Goal: Transaction & Acquisition: Purchase product/service

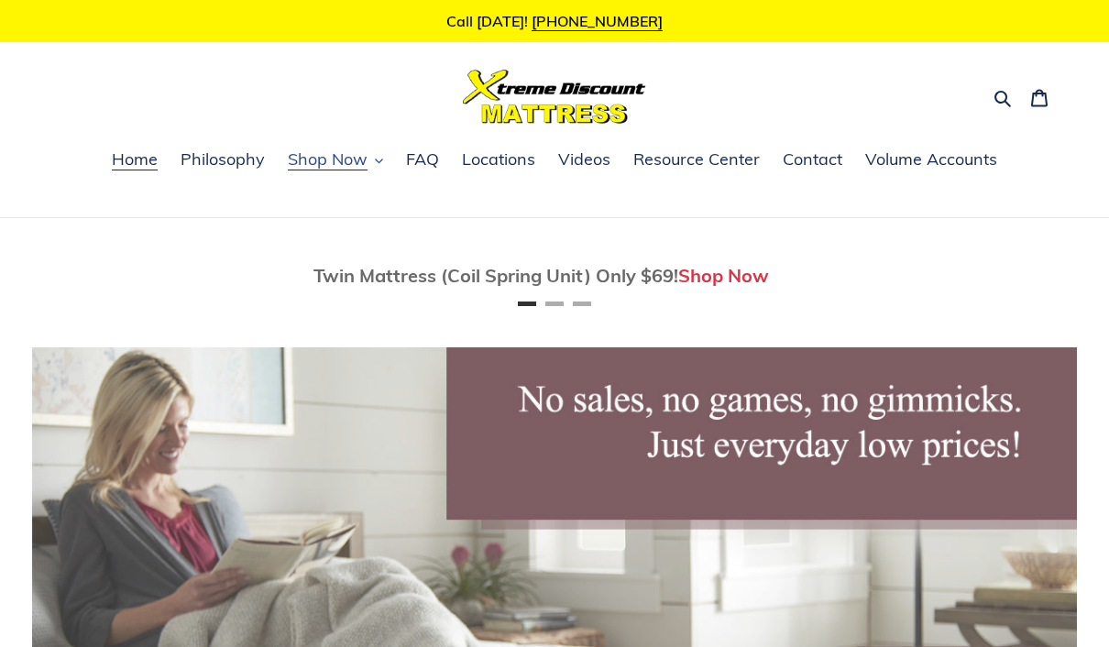
click at [340, 159] on span "Shop Now" at bounding box center [328, 159] width 80 height 22
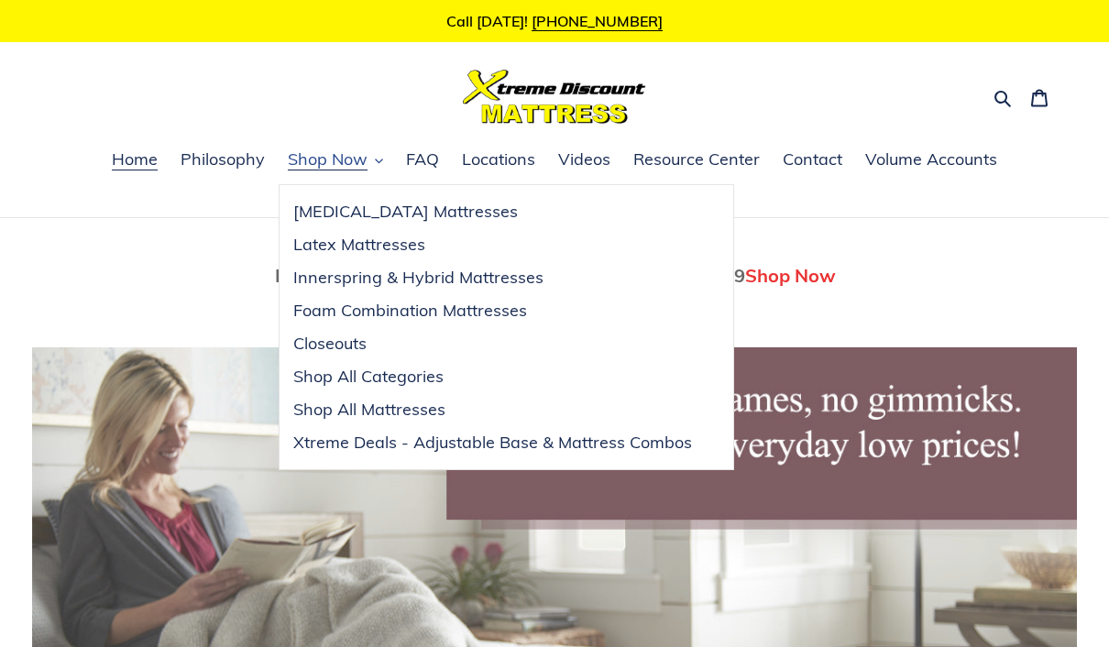
scroll to position [0, 1045]
click at [325, 316] on span "Foam Combination Mattresses" at bounding box center [410, 311] width 234 height 22
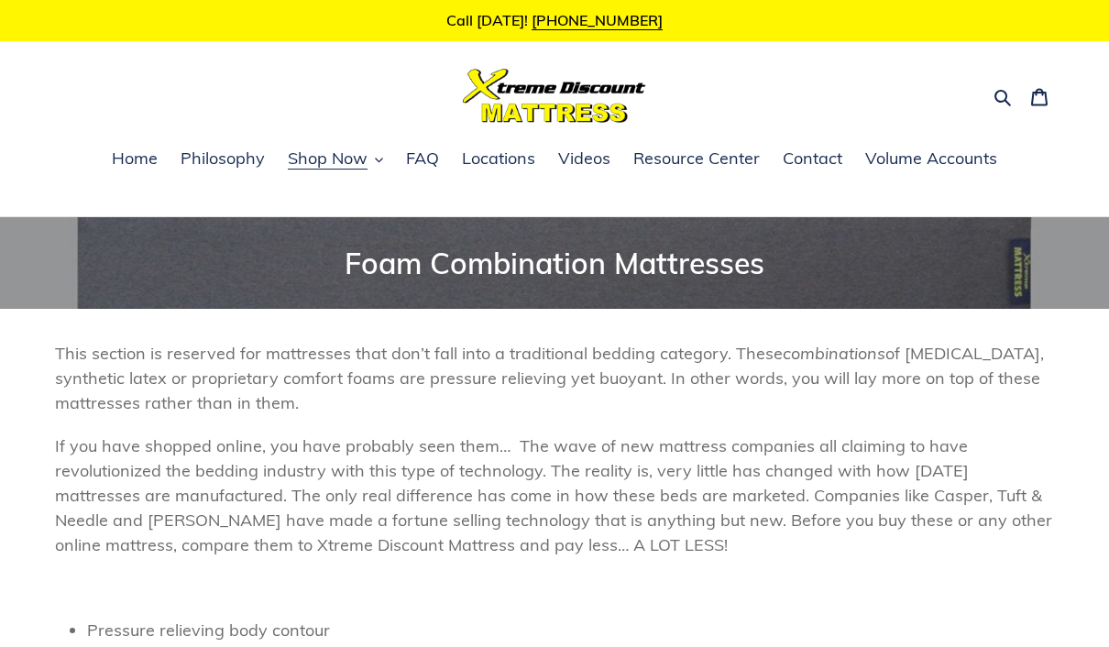
scroll to position [27, 0]
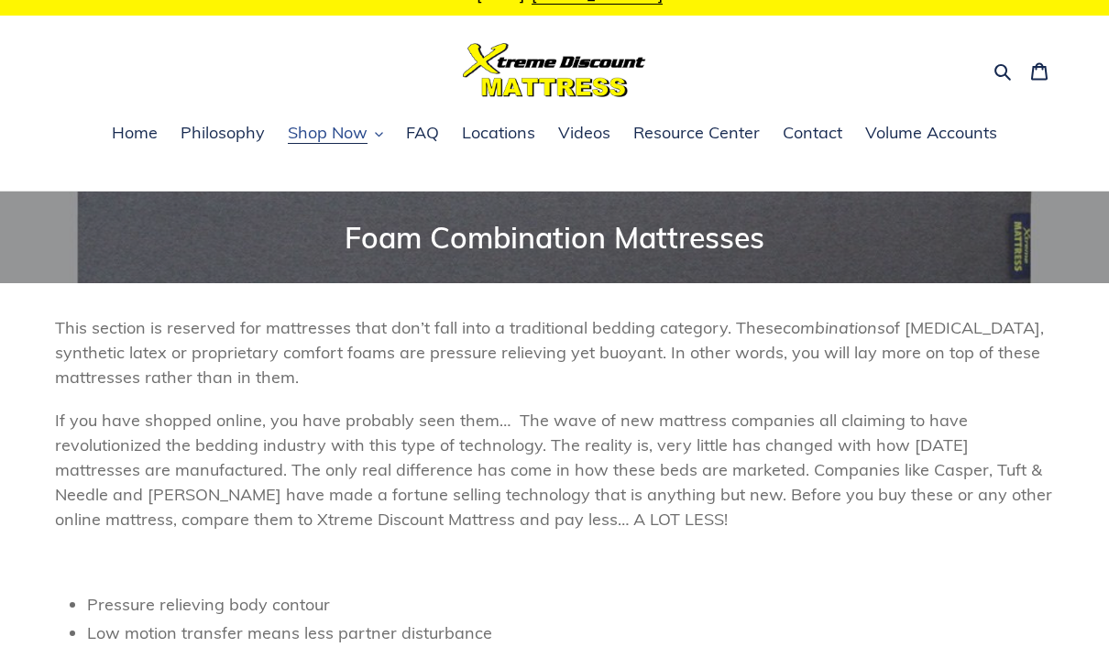
click at [340, 130] on span "Shop Now" at bounding box center [328, 133] width 80 height 22
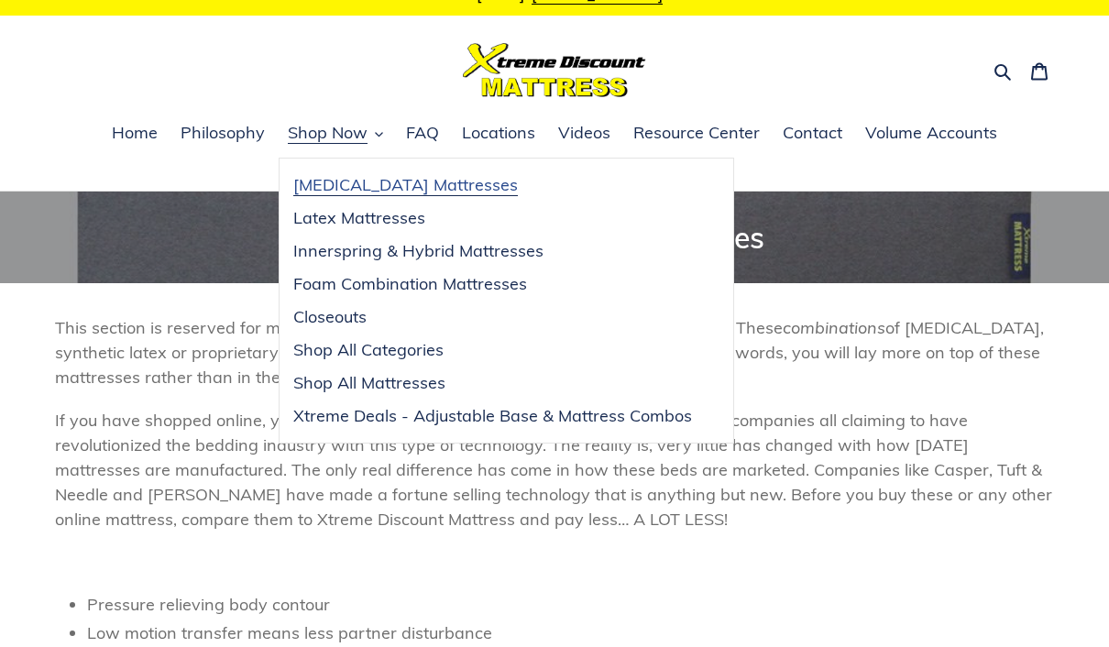
click at [332, 181] on span "[MEDICAL_DATA] Mattresses" at bounding box center [405, 185] width 225 height 22
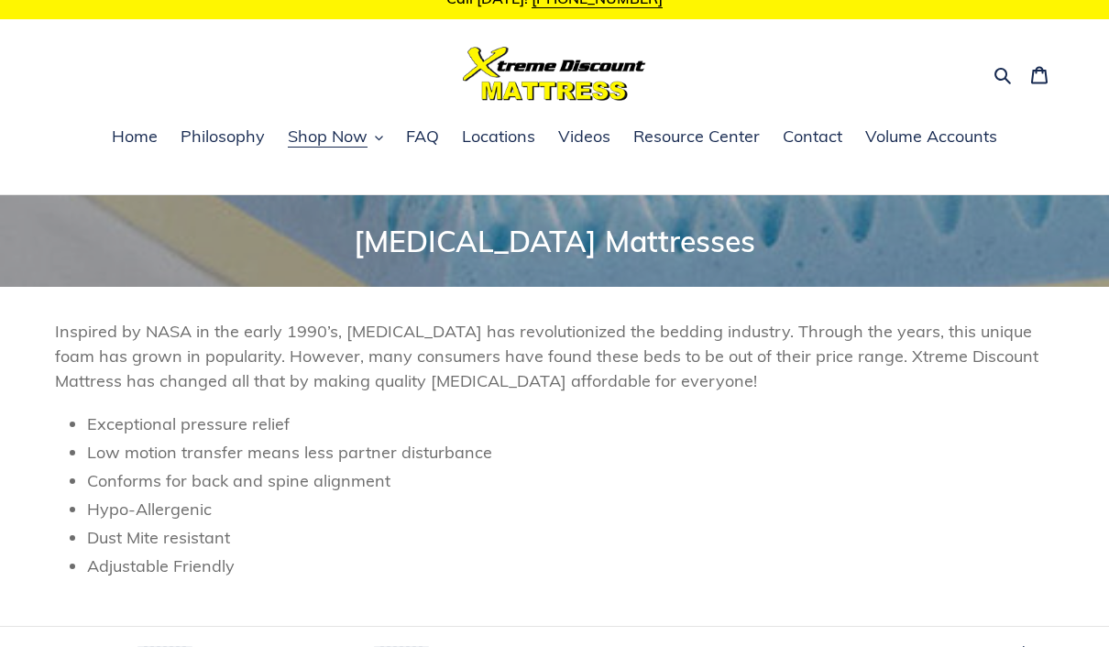
scroll to position [22, 0]
click at [347, 125] on button "Shop Now" at bounding box center [336, 138] width 114 height 27
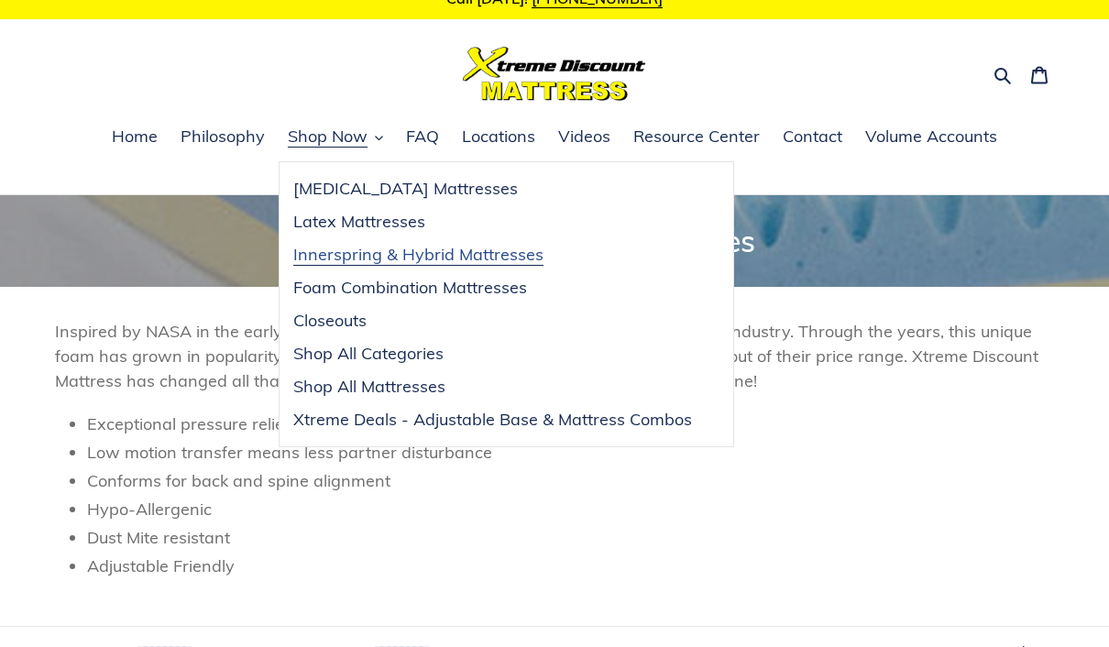
click at [335, 262] on span "Innerspring & Hybrid Mattresses" at bounding box center [418, 255] width 250 height 22
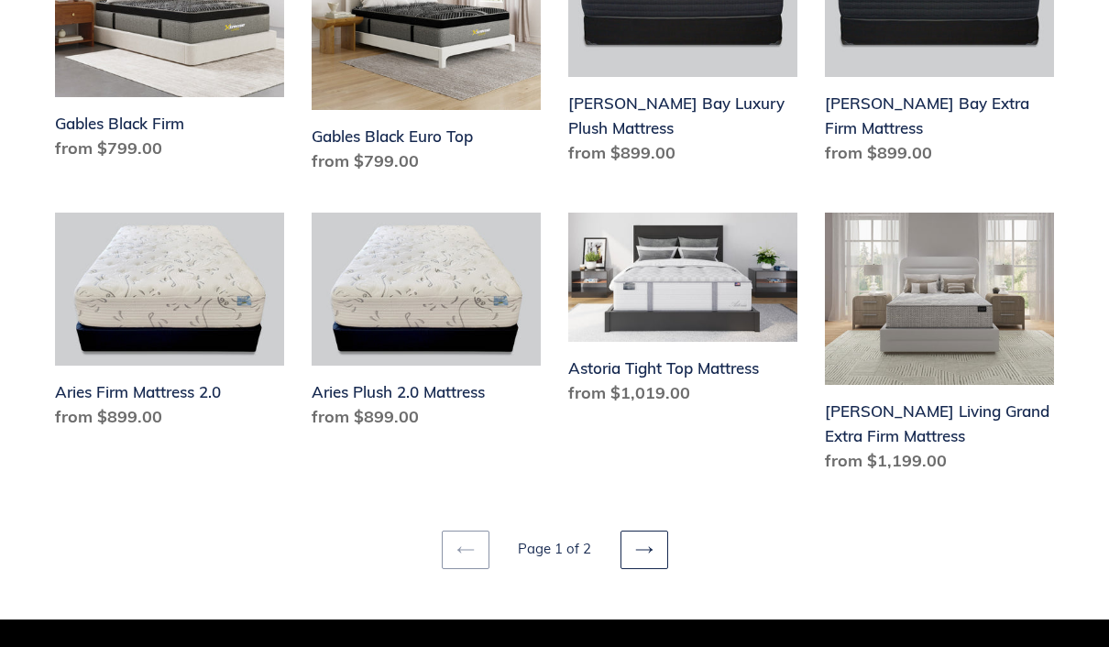
scroll to position [2469, 0]
click at [657, 531] on link "Next page" at bounding box center [645, 550] width 48 height 38
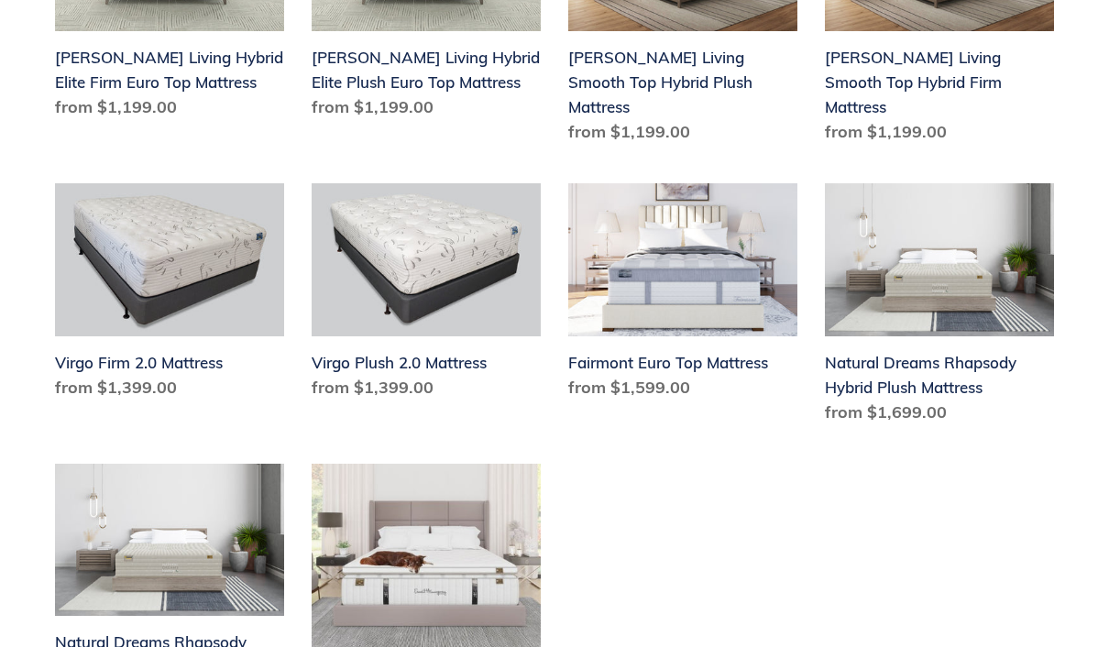
scroll to position [856, 0]
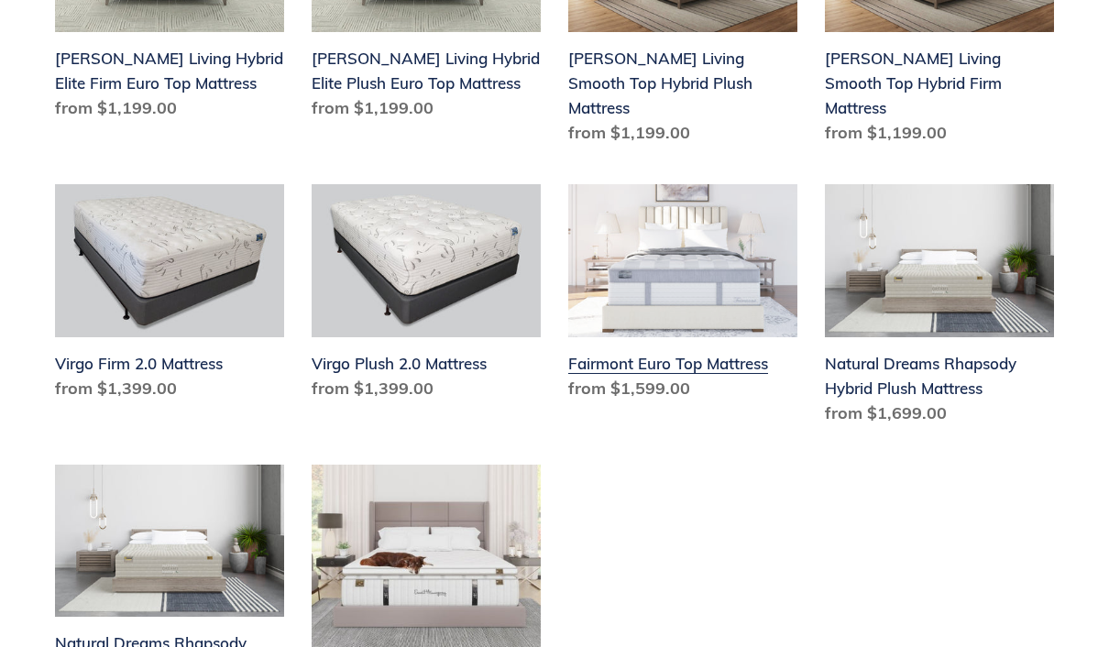
click at [672, 257] on link "Fairmont Euro Top Mattress" at bounding box center [682, 296] width 229 height 224
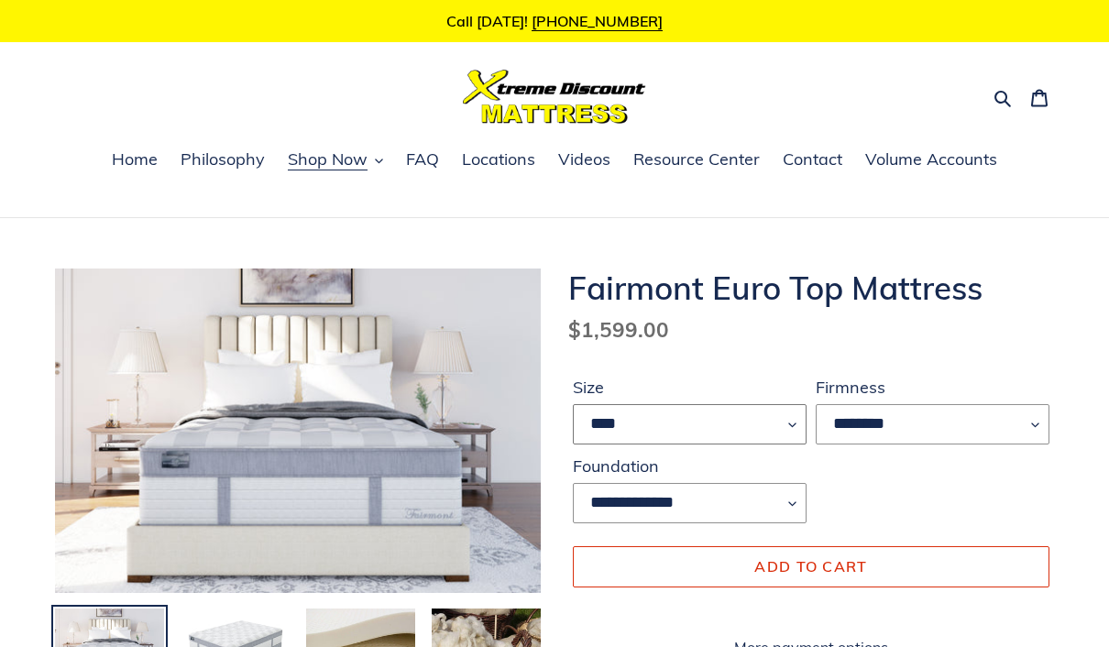
click at [761, 420] on select "**** **** ***** ****" at bounding box center [690, 424] width 234 height 40
select select "*****"
